Goal: Transaction & Acquisition: Download file/media

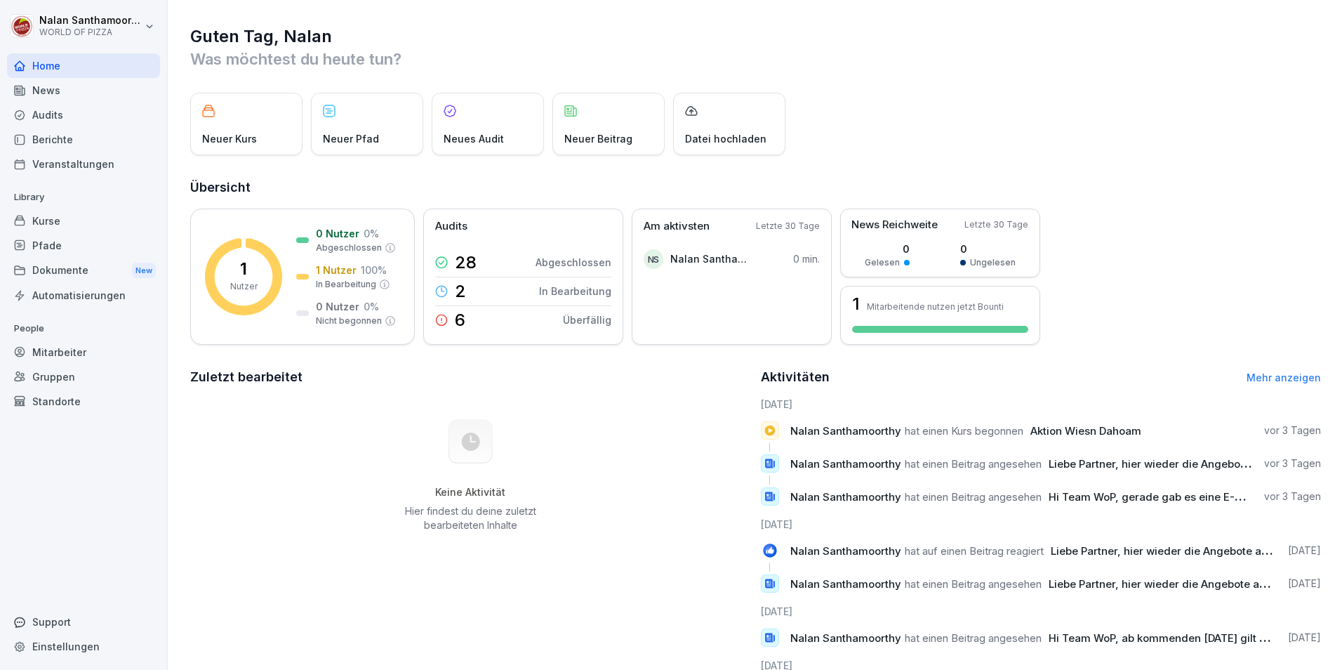
click at [86, 271] on div "Dokumente New" at bounding box center [83, 271] width 153 height 26
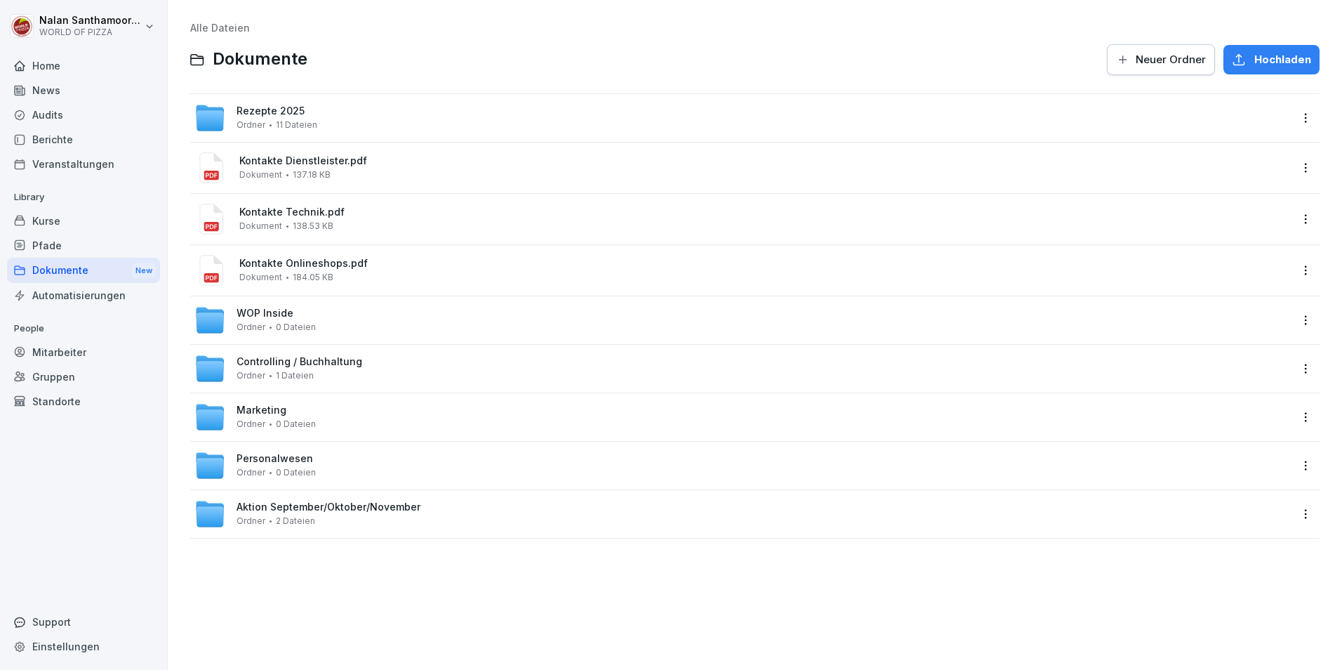
click at [329, 486] on div "Personalwesen Ordner 0 Dateien" at bounding box center [754, 465] width 1129 height 48
click at [293, 474] on span "0 Dateien" at bounding box center [296, 472] width 40 height 10
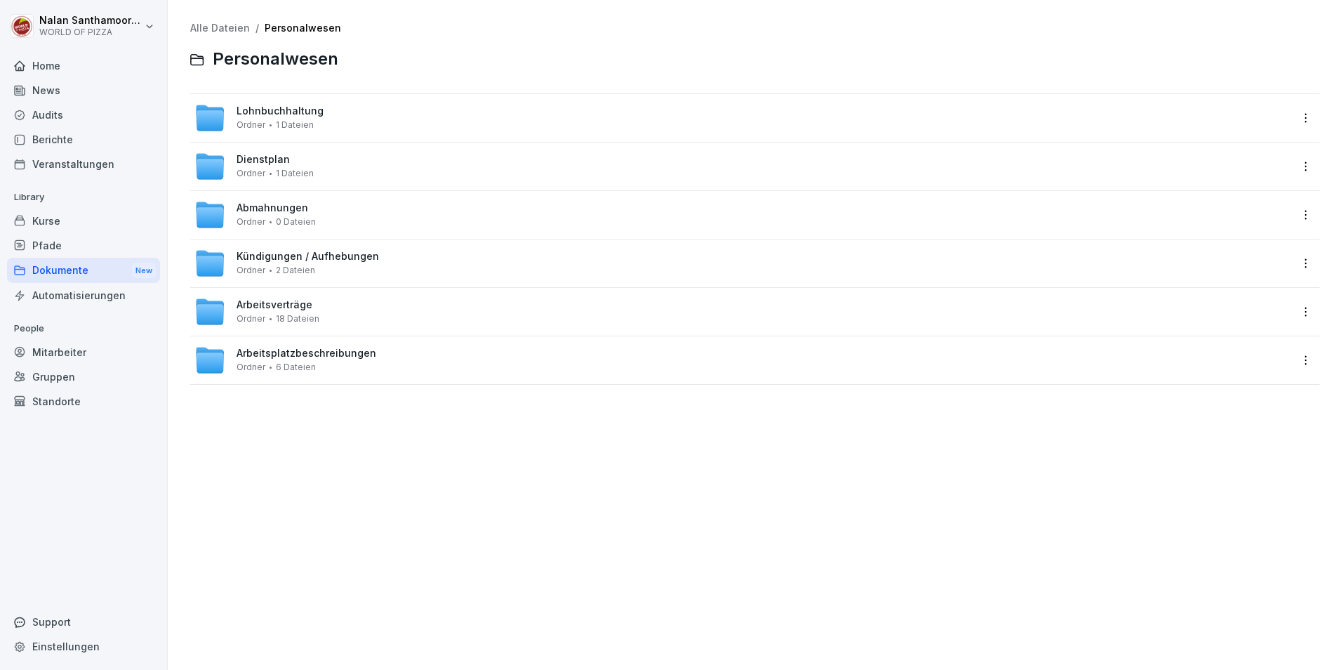
click at [311, 310] on div "Arbeitsverträge Ordner 18 Dateien" at bounding box center [278, 311] width 83 height 25
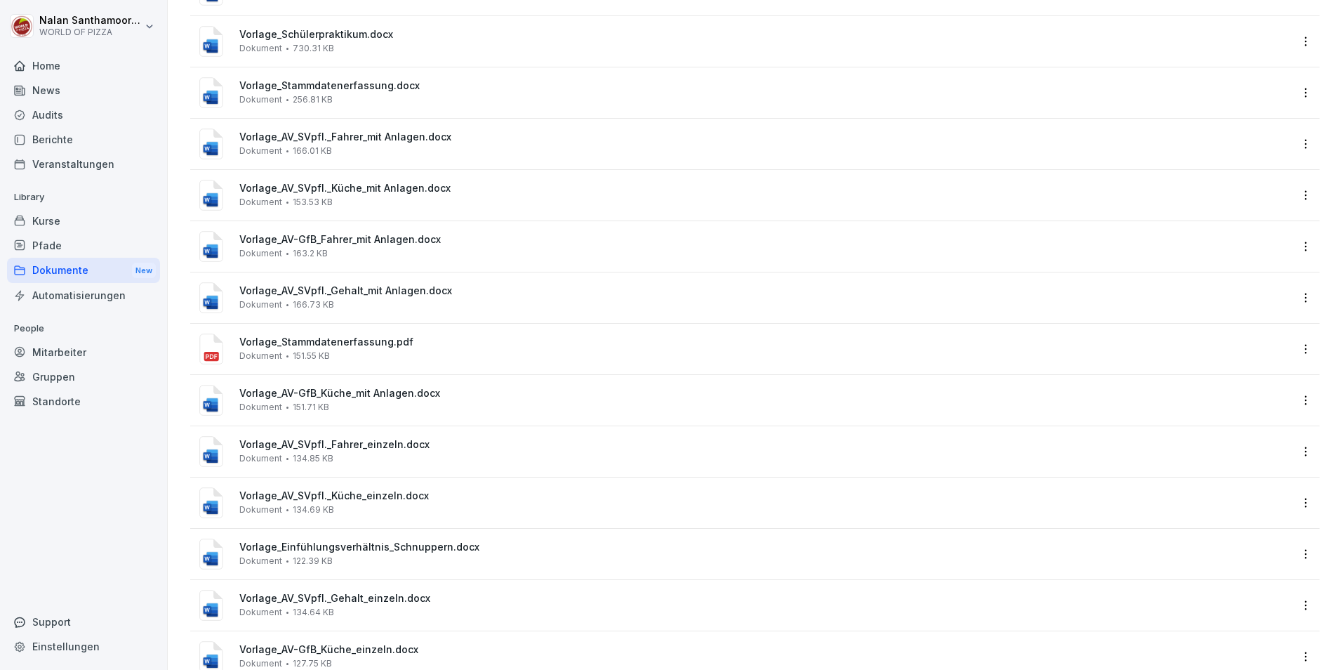
scroll to position [232, 0]
click at [297, 342] on span "Vorlage_Stammdatenerfassung.pdf" at bounding box center [764, 341] width 1051 height 12
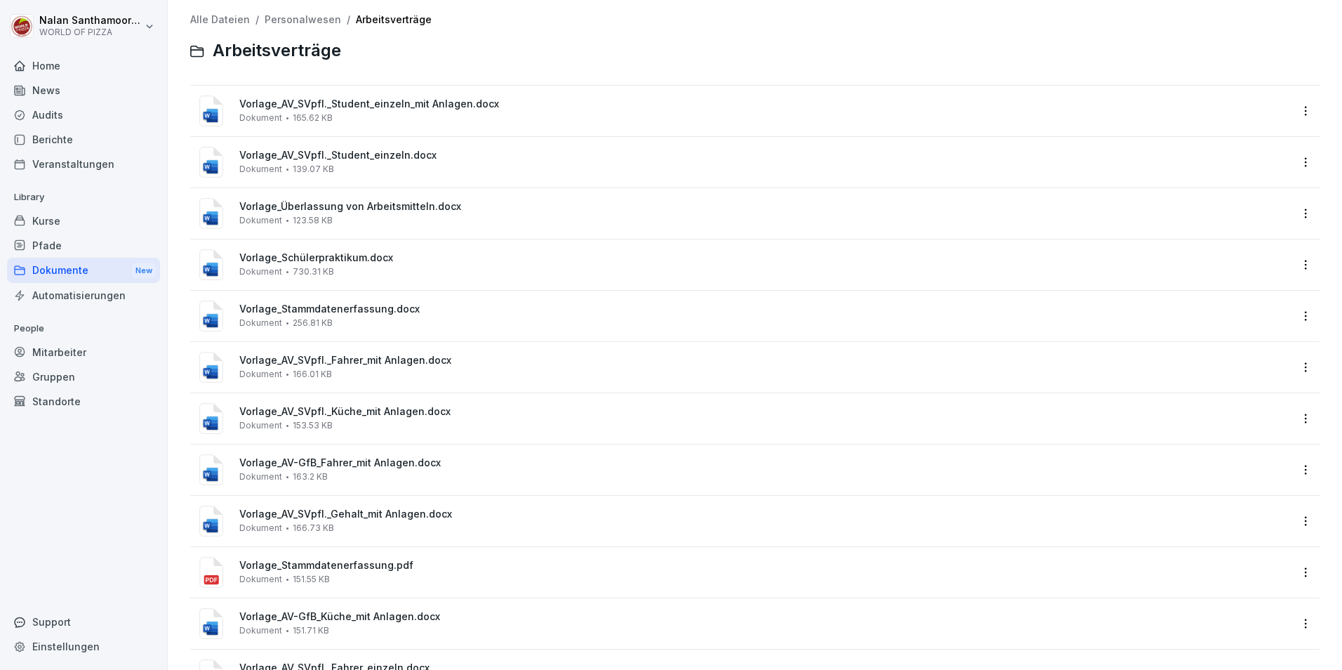
scroll to position [0, 0]
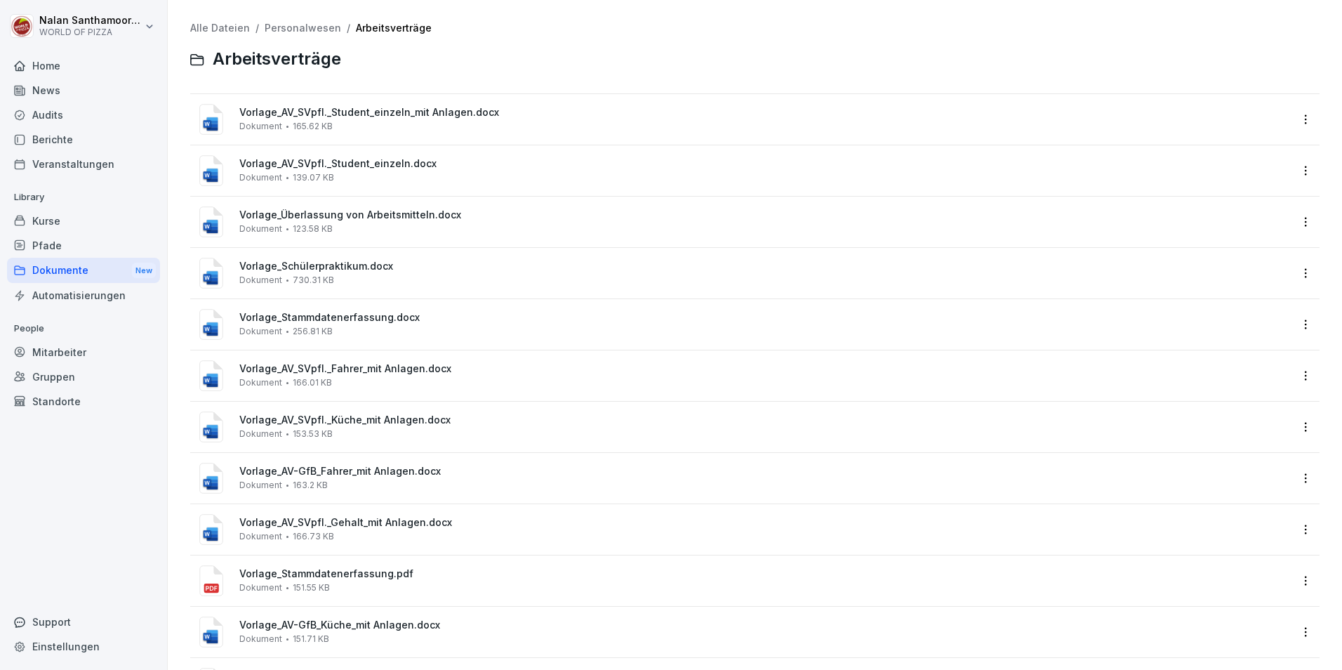
click at [279, 566] on div "Vorlage_Stammdatenerfassung.pdf Dokument 151.55 KB" at bounding box center [741, 581] width 1095 height 34
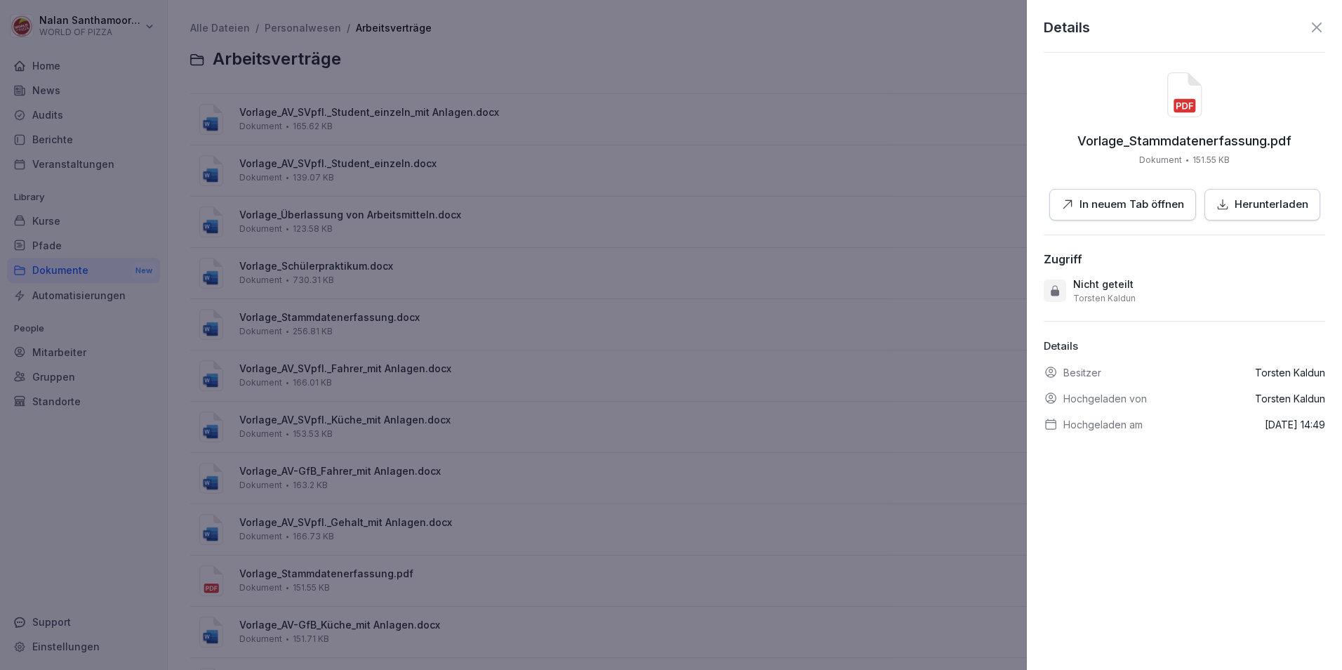
click at [1246, 211] on p "Herunterladen" at bounding box center [1271, 204] width 74 height 16
